Goal: Task Accomplishment & Management: Use online tool/utility

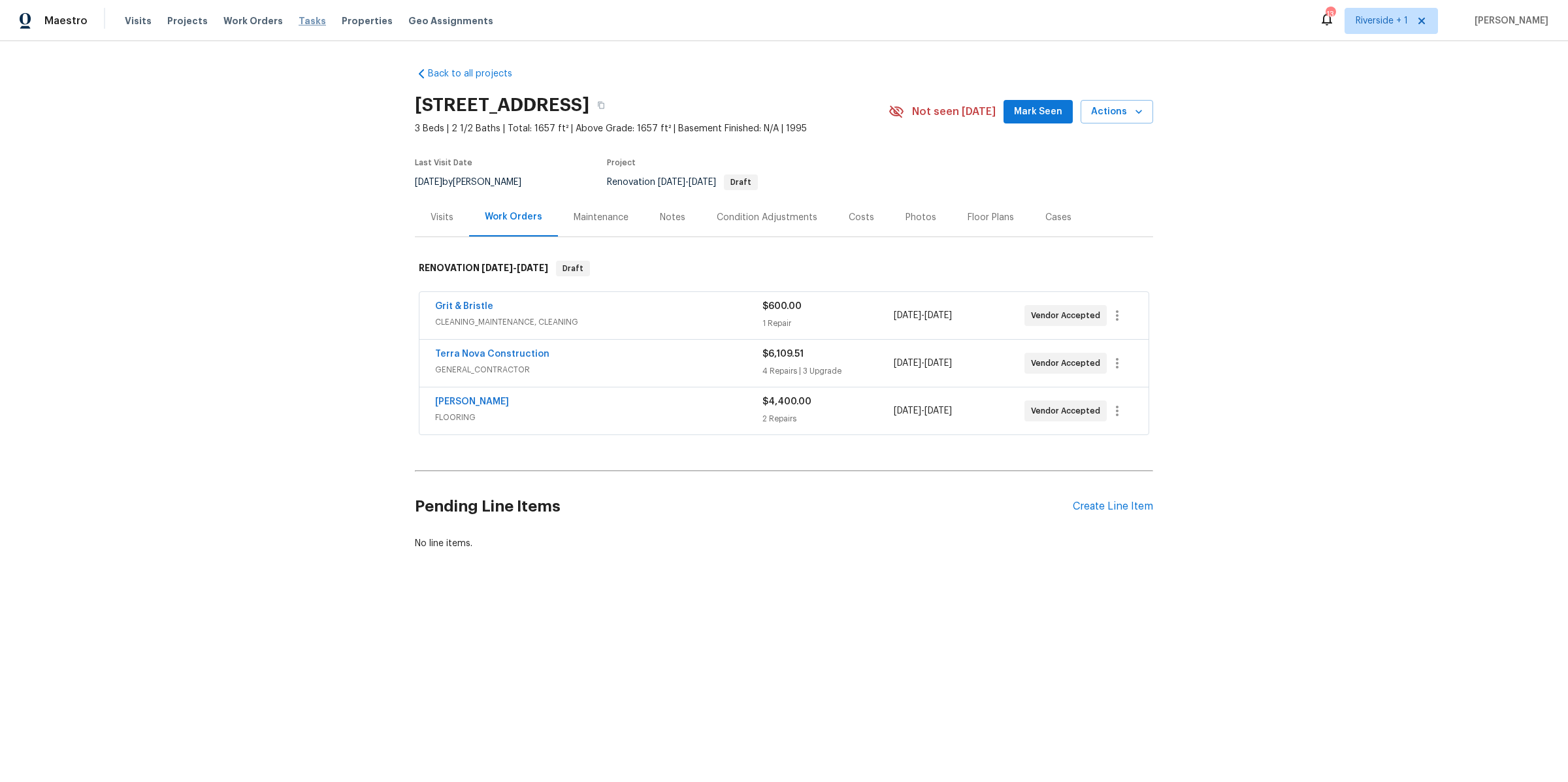
click at [300, 19] on span "Tasks" at bounding box center [312, 21] width 27 height 9
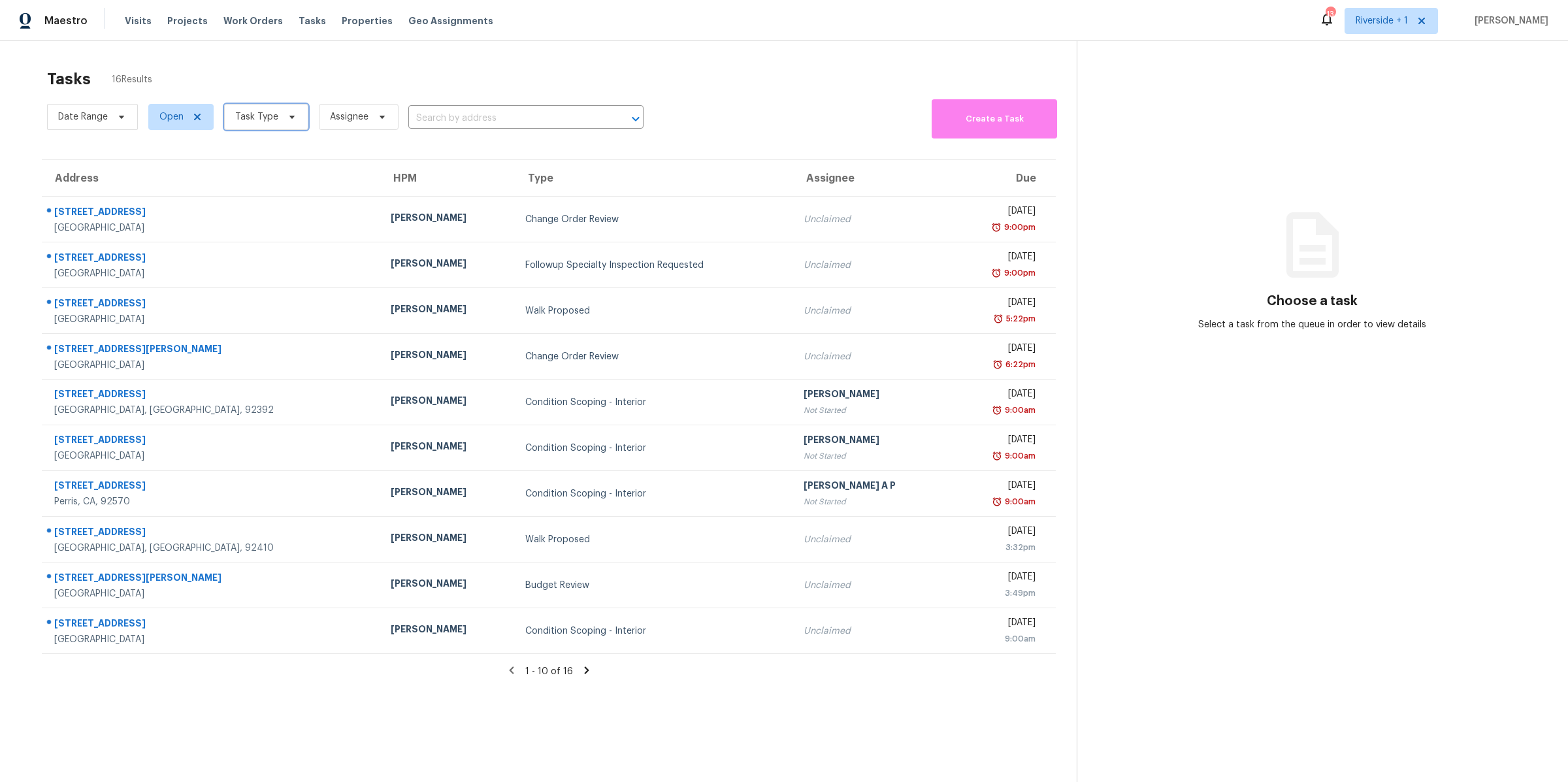
click at [290, 117] on icon at bounding box center [292, 117] width 5 height 3
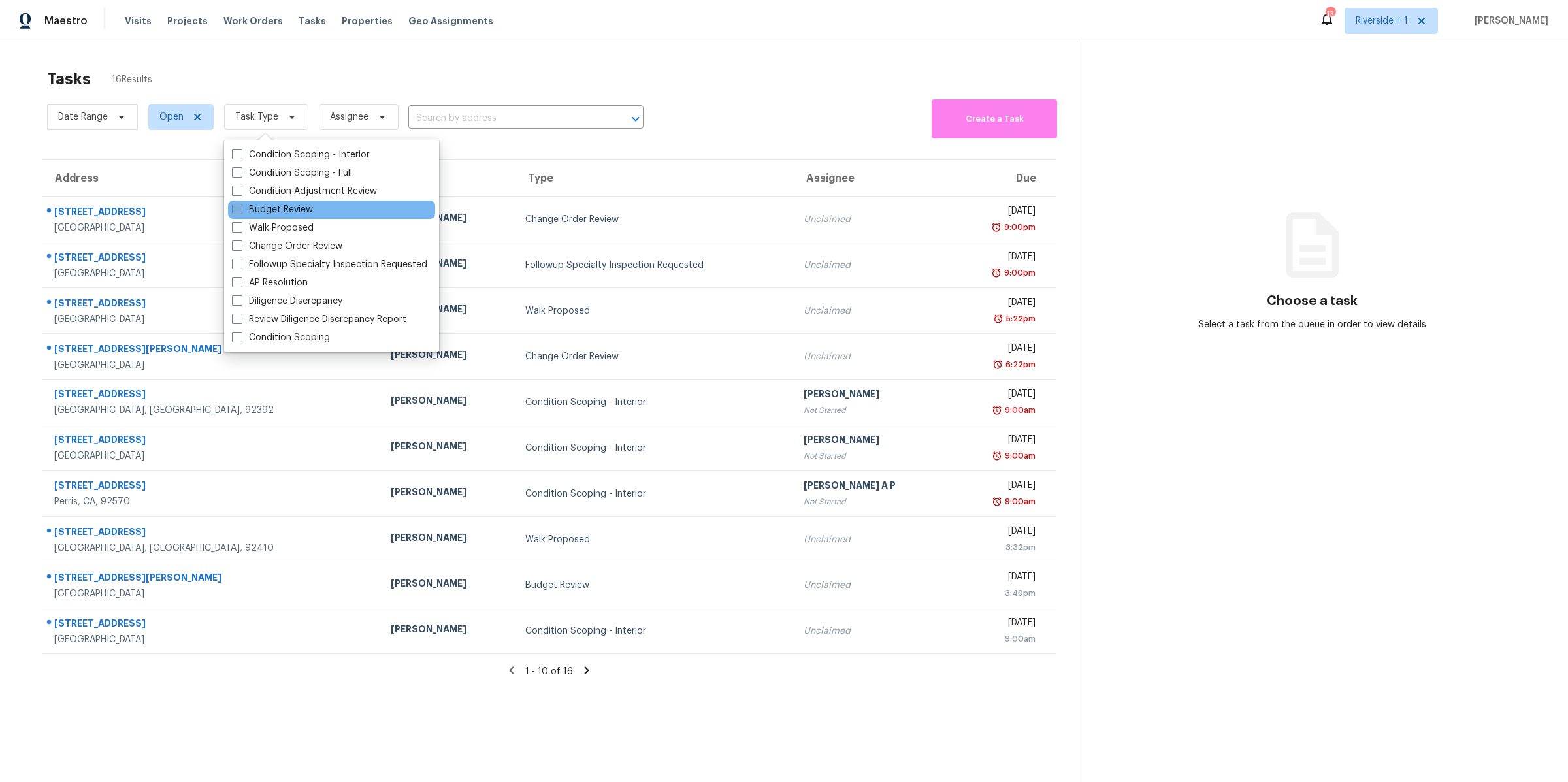
click at [234, 207] on span at bounding box center [237, 209] width 11 height 11
click at [234, 207] on input "Budget Review" at bounding box center [236, 207] width 9 height 9
checkbox input "true"
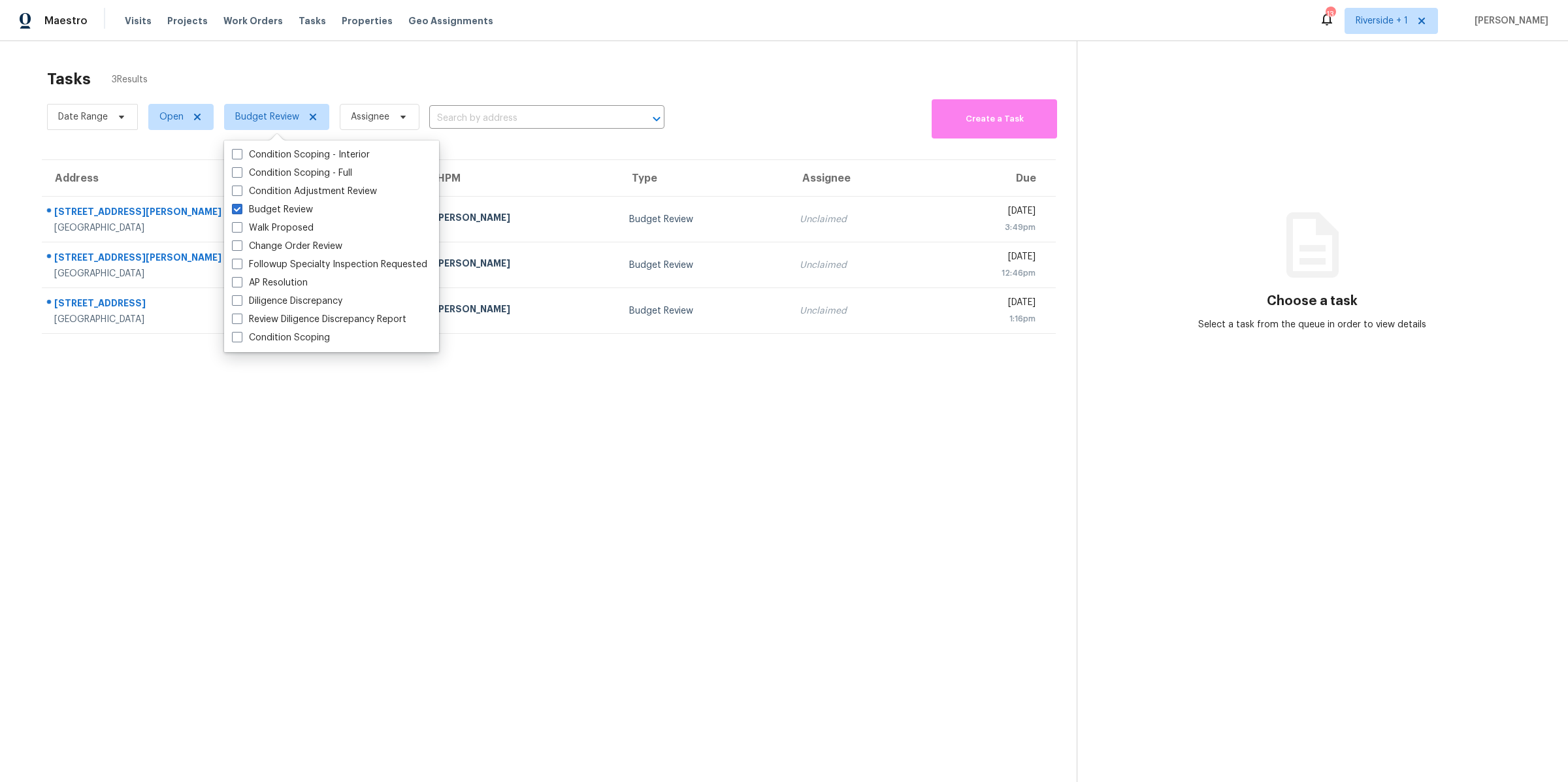
click at [214, 431] on section "Tasks 3 Results Date Range Open Budget Review Assignee ​ Create a Task Address …" at bounding box center [549, 443] width 1056 height 761
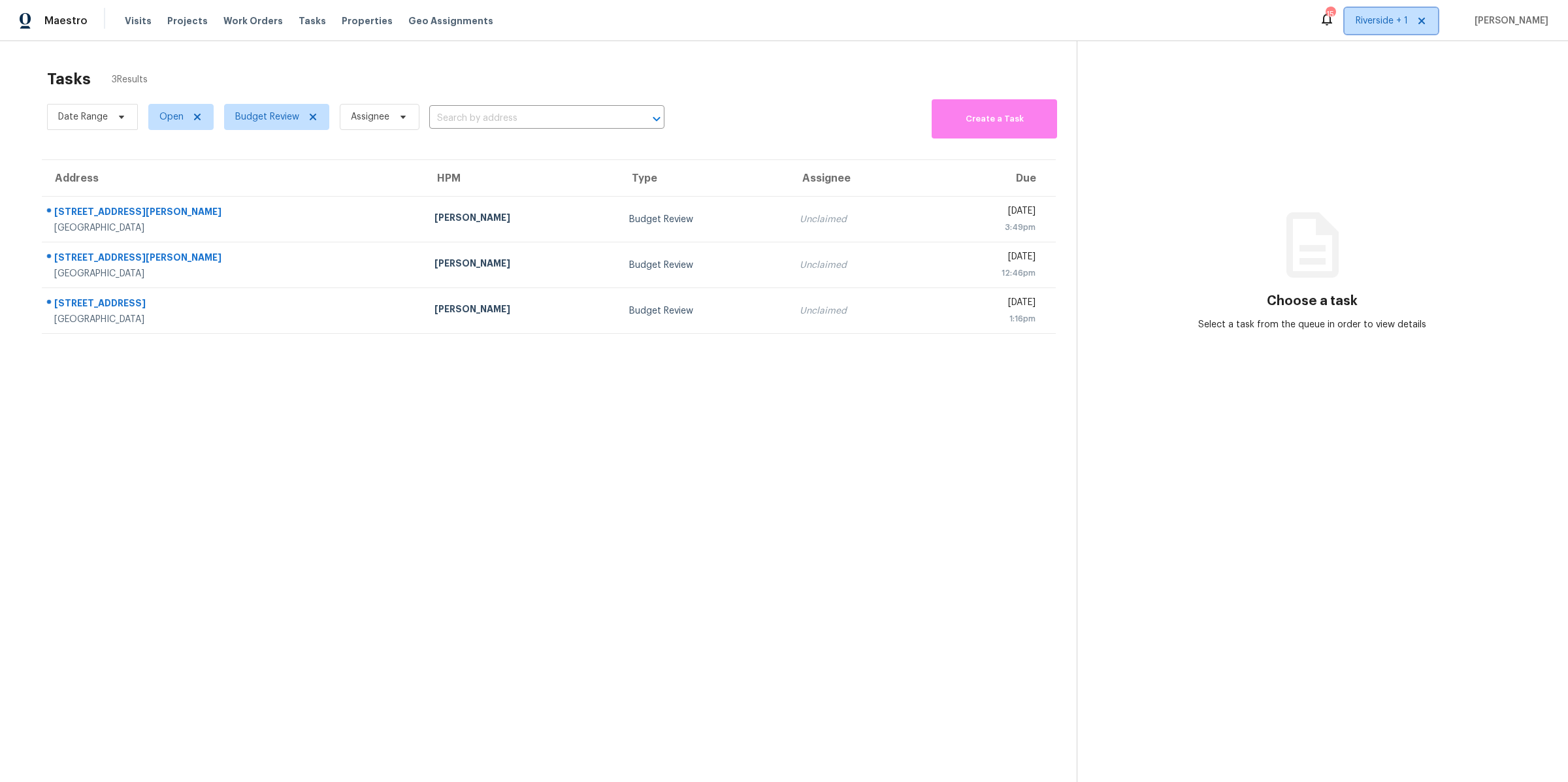
click at [1383, 22] on span "Riverside + 1" at bounding box center [1382, 21] width 52 height 13
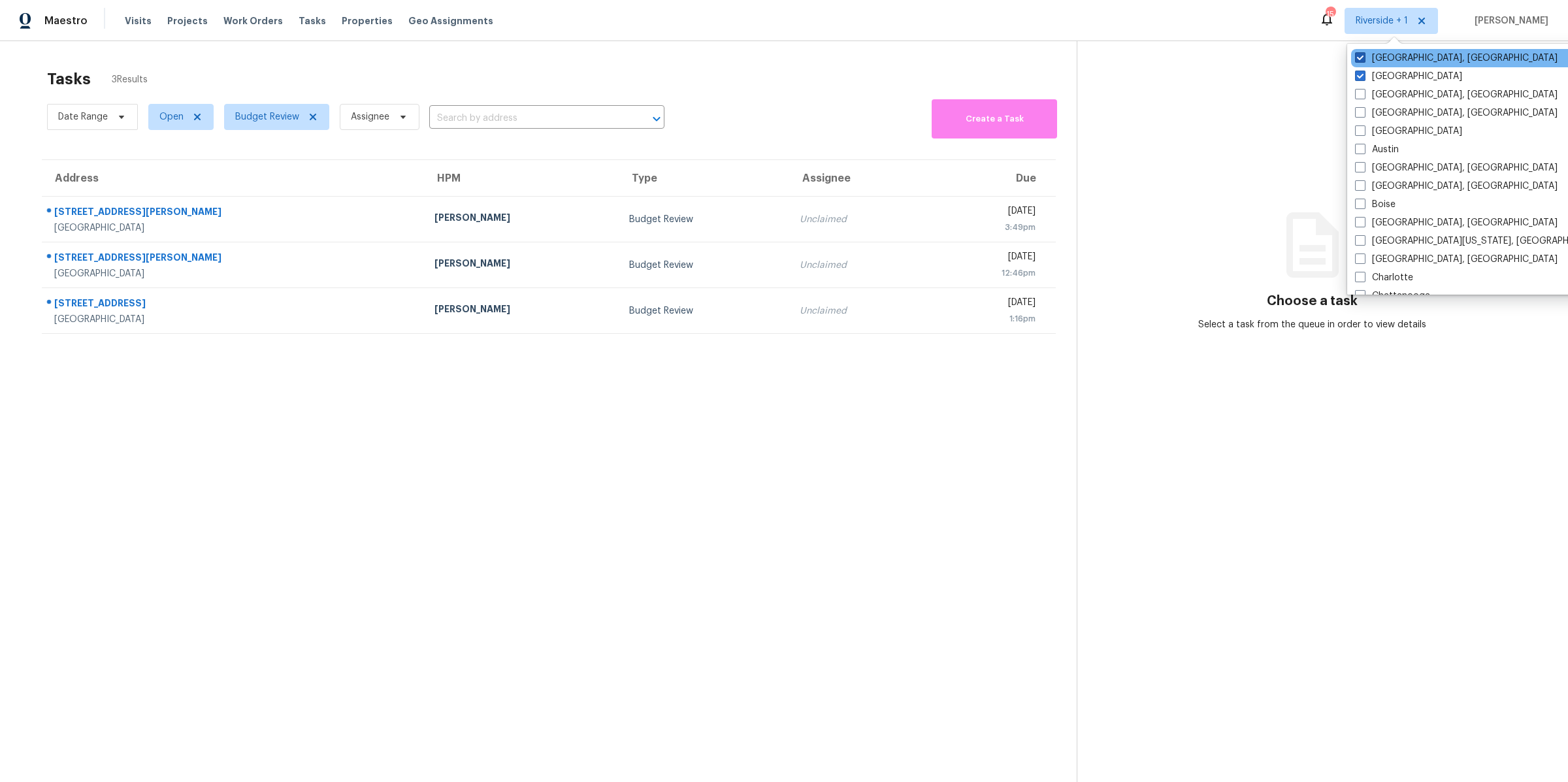
click at [1359, 56] on span at bounding box center [1361, 58] width 11 height 11
click at [1359, 56] on input "[GEOGRAPHIC_DATA], [GEOGRAPHIC_DATA]" at bounding box center [1359, 56] width 9 height 9
checkbox input "false"
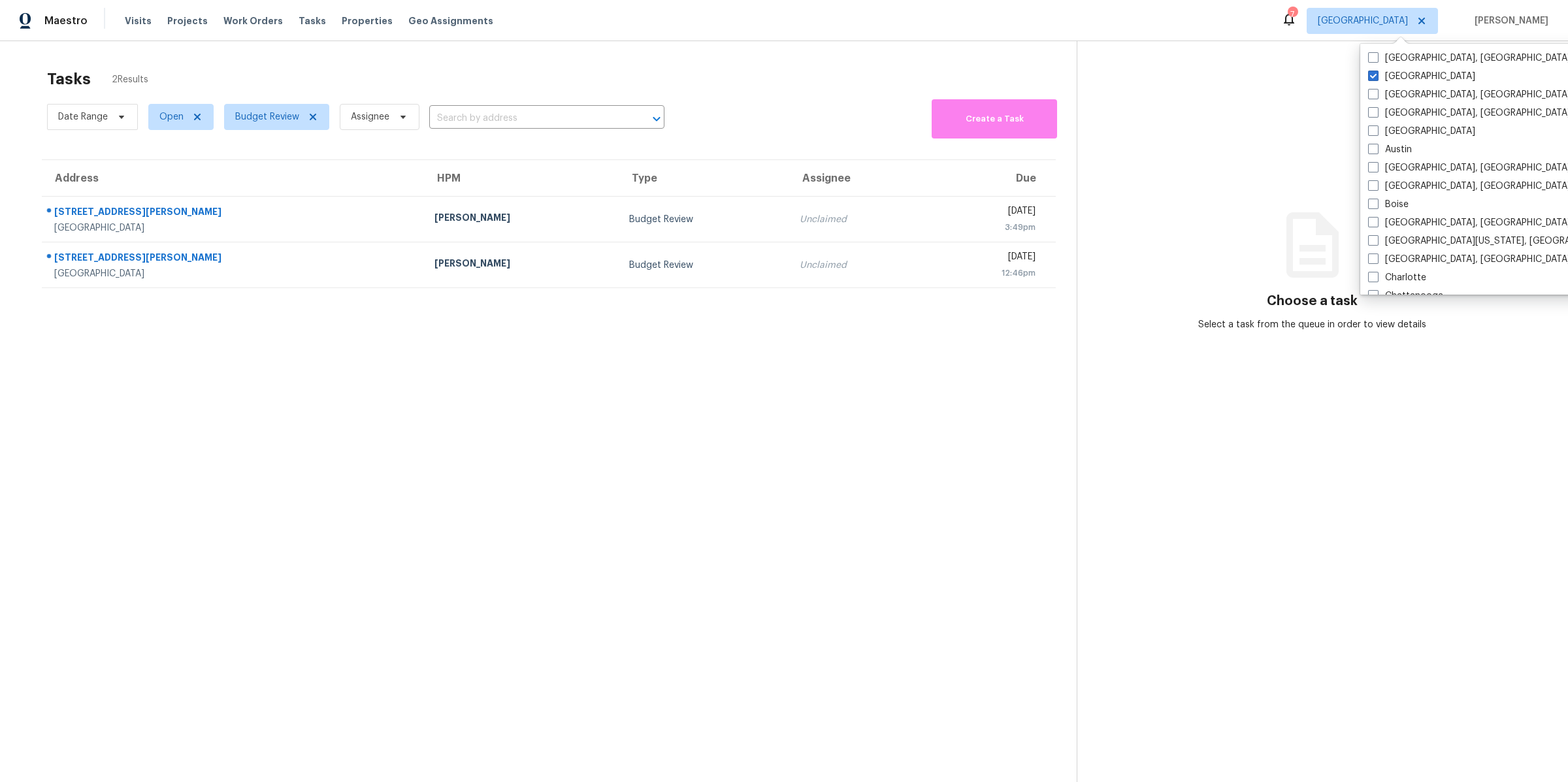
click at [391, 352] on section "Tasks 2 Results Date Range Open Budget Review Assignee ​ Create a Task Address …" at bounding box center [549, 443] width 1056 height 761
